Goal: Task Accomplishment & Management: Manage account settings

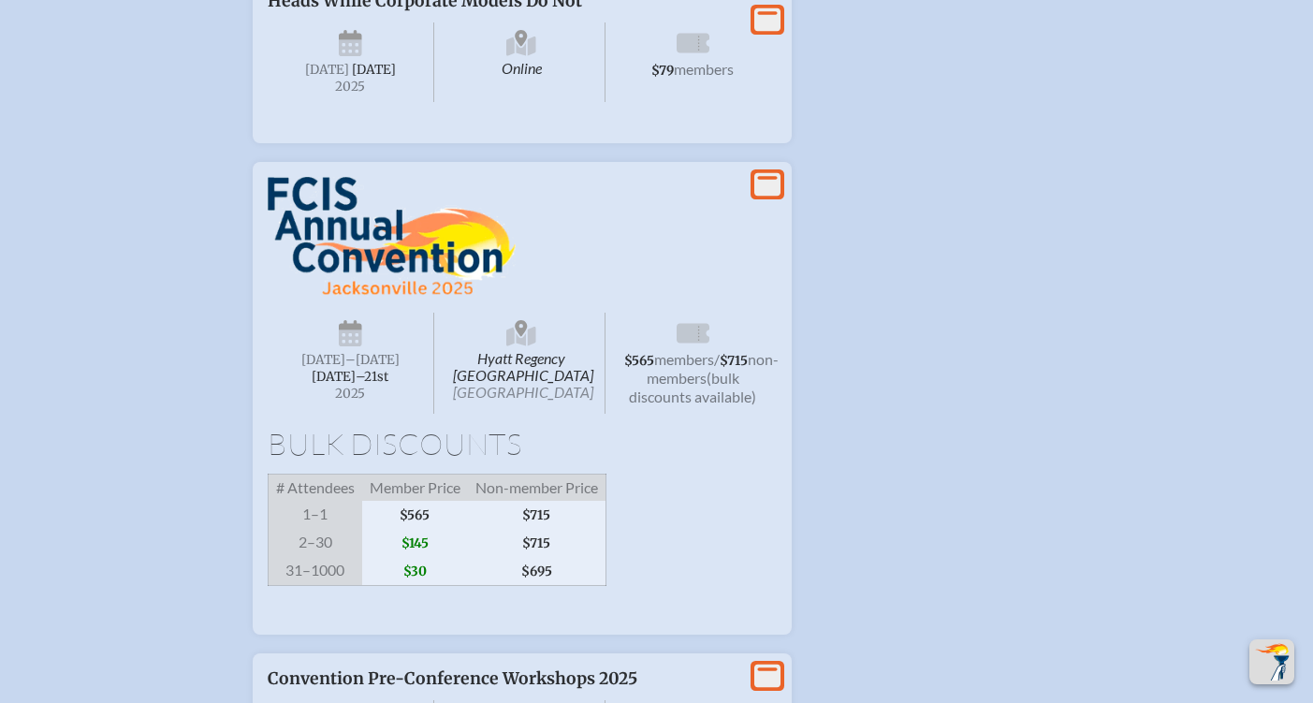
scroll to position [1862, 0]
click at [349, 347] on icon at bounding box center [350, 338] width 23 height 17
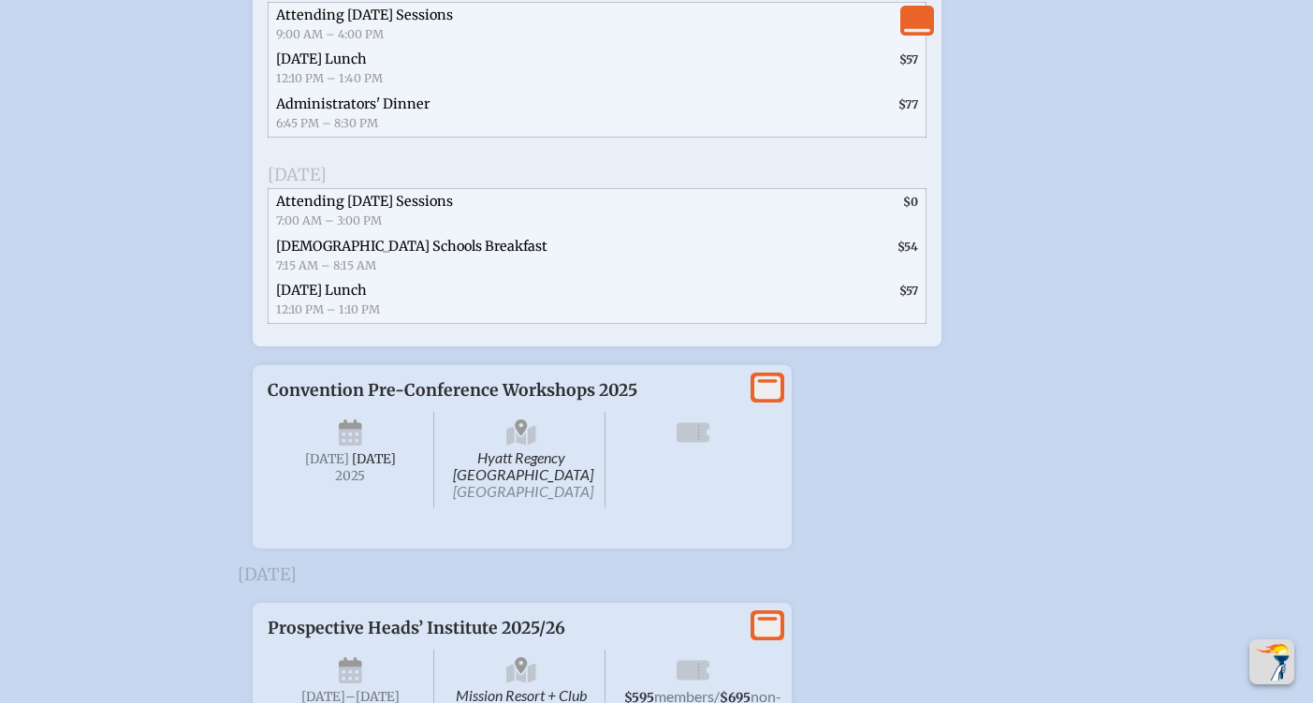
scroll to position [3074, 0]
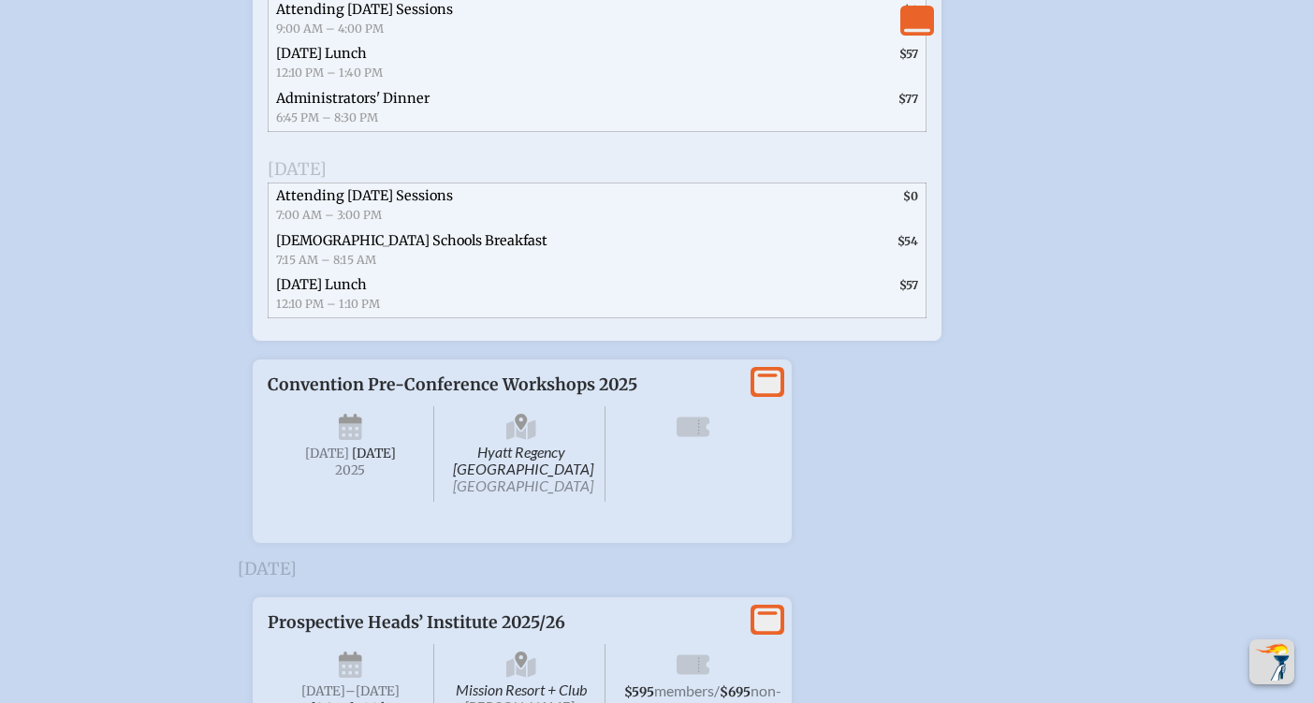
click at [351, 441] on icon at bounding box center [350, 432] width 23 height 17
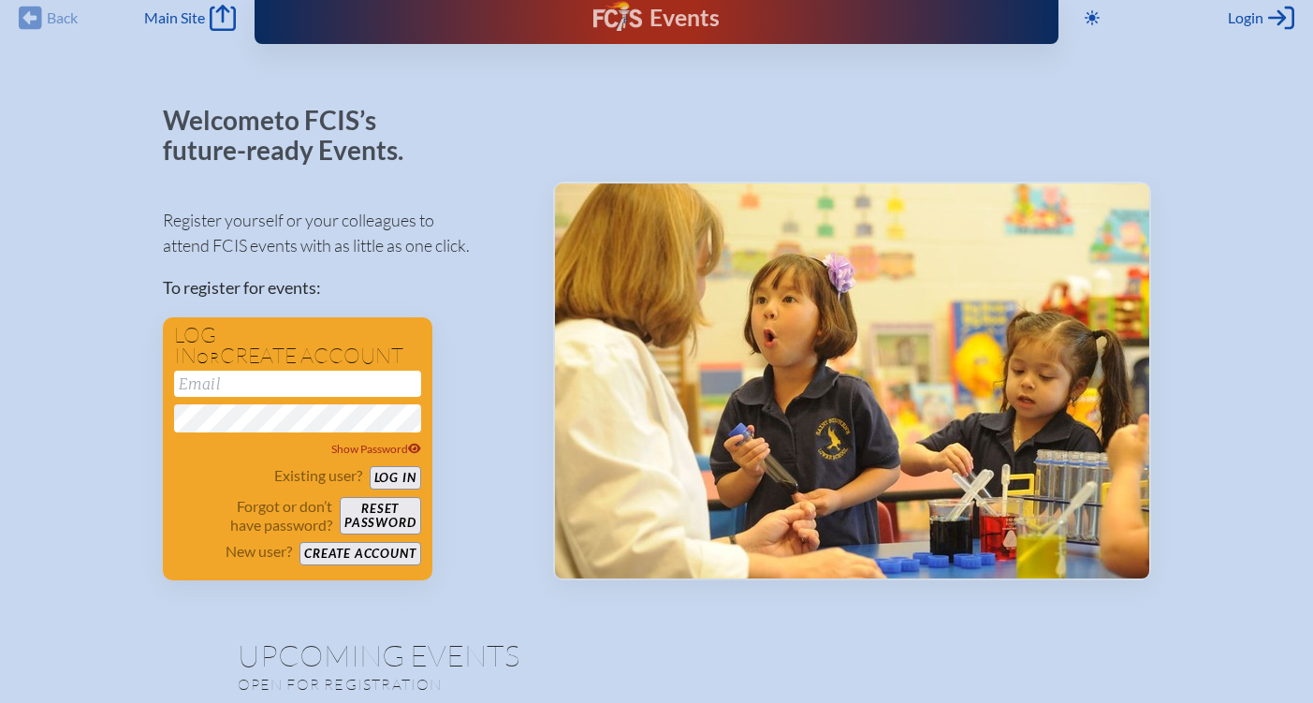
scroll to position [24, 0]
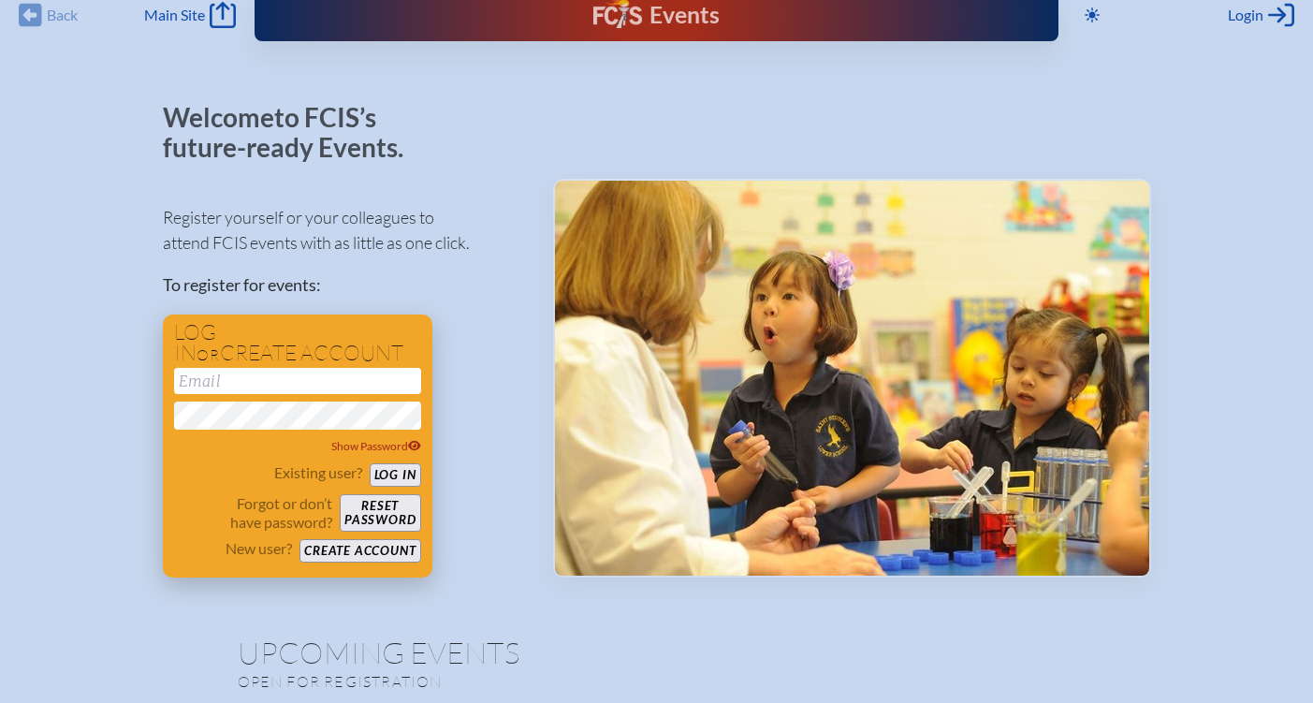
click at [302, 374] on input "email" at bounding box center [297, 381] width 247 height 26
type input "w"
drag, startPoint x: 316, startPoint y: 381, endPoint x: 174, endPoint y: 381, distance: 142.3
click at [174, 381] on input "[EMAIL_ADDRESS][PERSON_NAME][DOMAIN_NAME]" at bounding box center [297, 381] width 247 height 26
type input "[EMAIL_ADDRESS][PERSON_NAME][DOMAIN_NAME]"
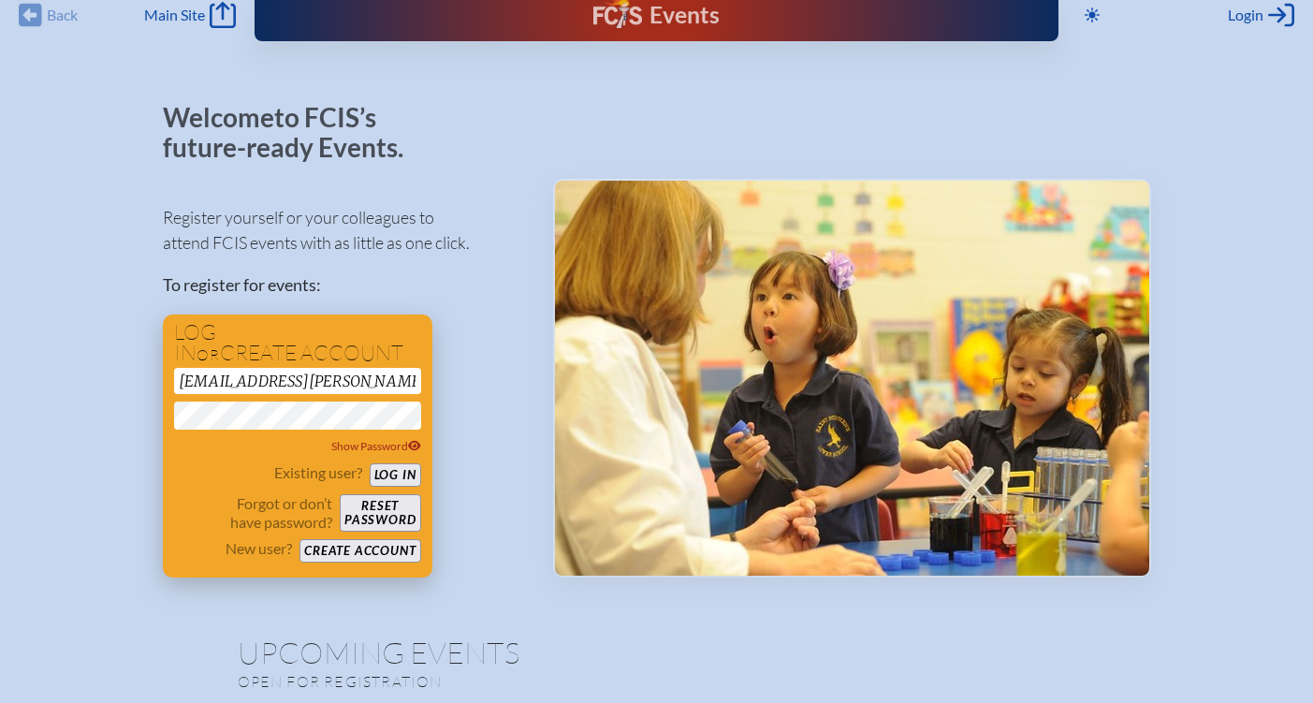
click at [398, 463] on button "Log in" at bounding box center [395, 474] width 51 height 23
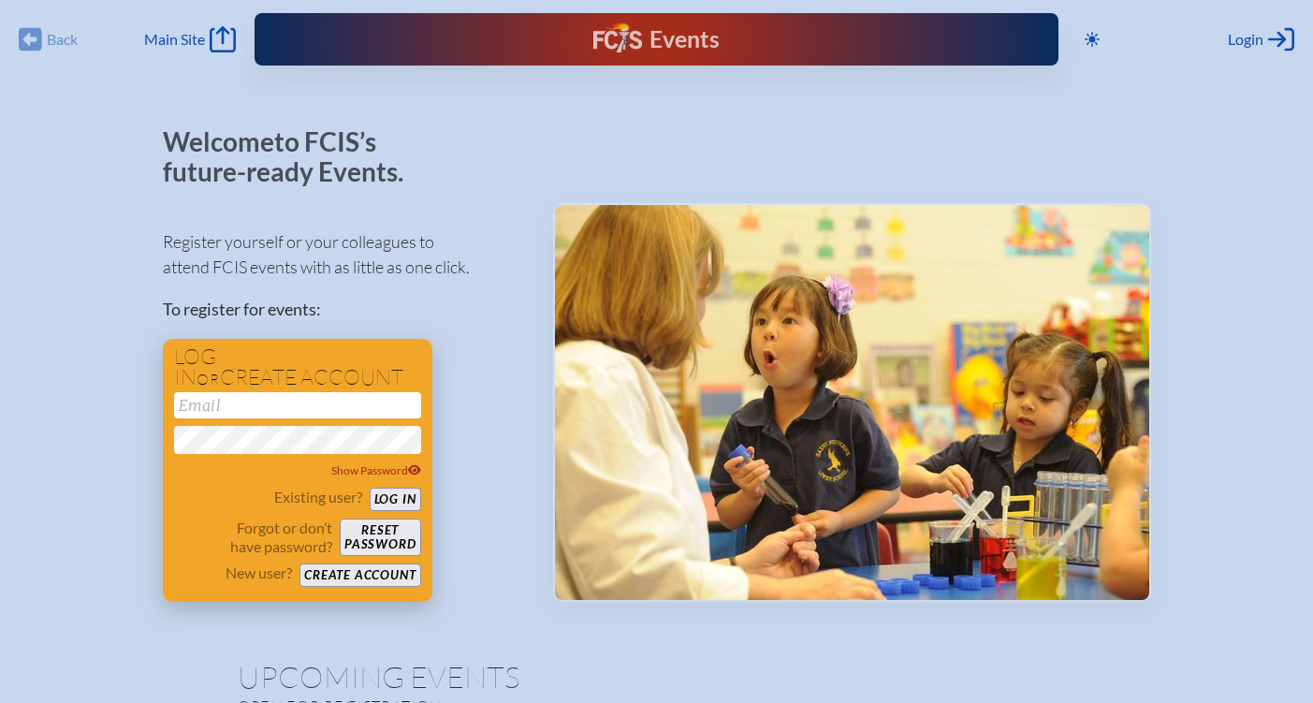
click at [278, 409] on input "email" at bounding box center [297, 405] width 247 height 26
click at [1244, 43] on span "Login" at bounding box center [1246, 39] width 36 height 19
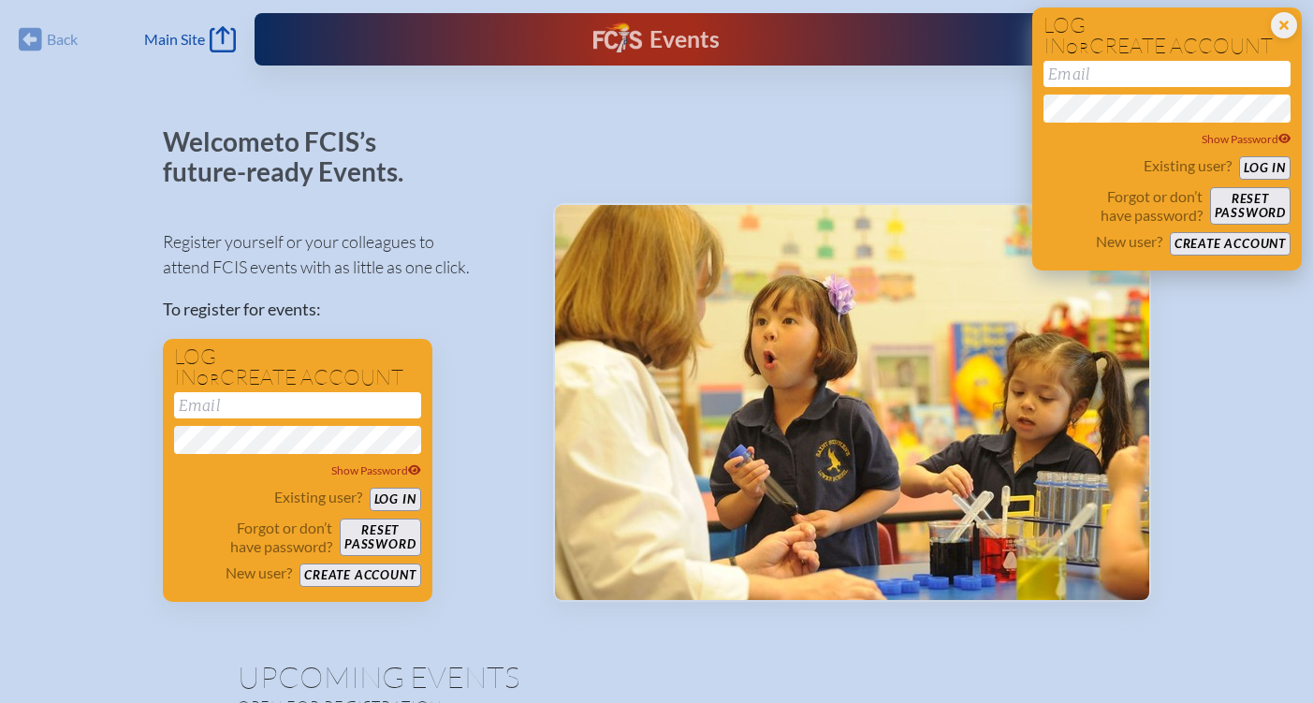
click at [1103, 77] on input "email" at bounding box center [1167, 74] width 247 height 26
type input "[EMAIL_ADDRESS][PERSON_NAME][DOMAIN_NAME]"
